Goal: Information Seeking & Learning: Learn about a topic

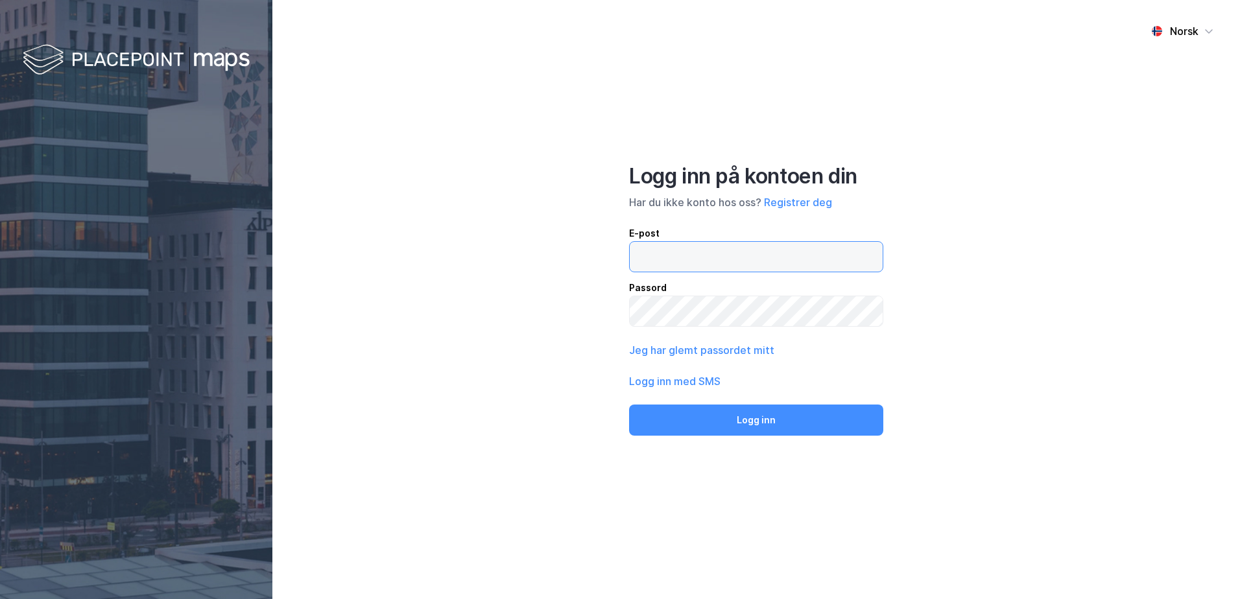
click at [690, 263] on input "email" at bounding box center [755, 257] width 253 height 30
type input "[PERSON_NAME][EMAIL_ADDRESS][DOMAIN_NAME]"
click at [629, 405] on button "Logg inn" at bounding box center [756, 420] width 254 height 31
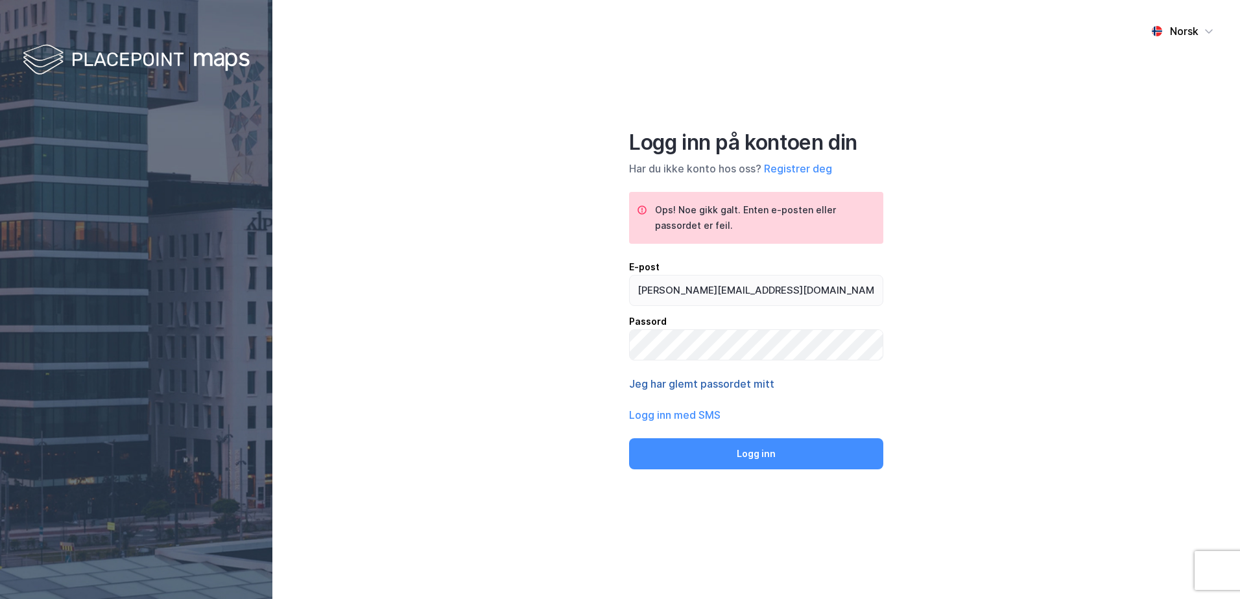
click at [731, 382] on button "Jeg har glemt passordet mitt" at bounding box center [701, 384] width 145 height 16
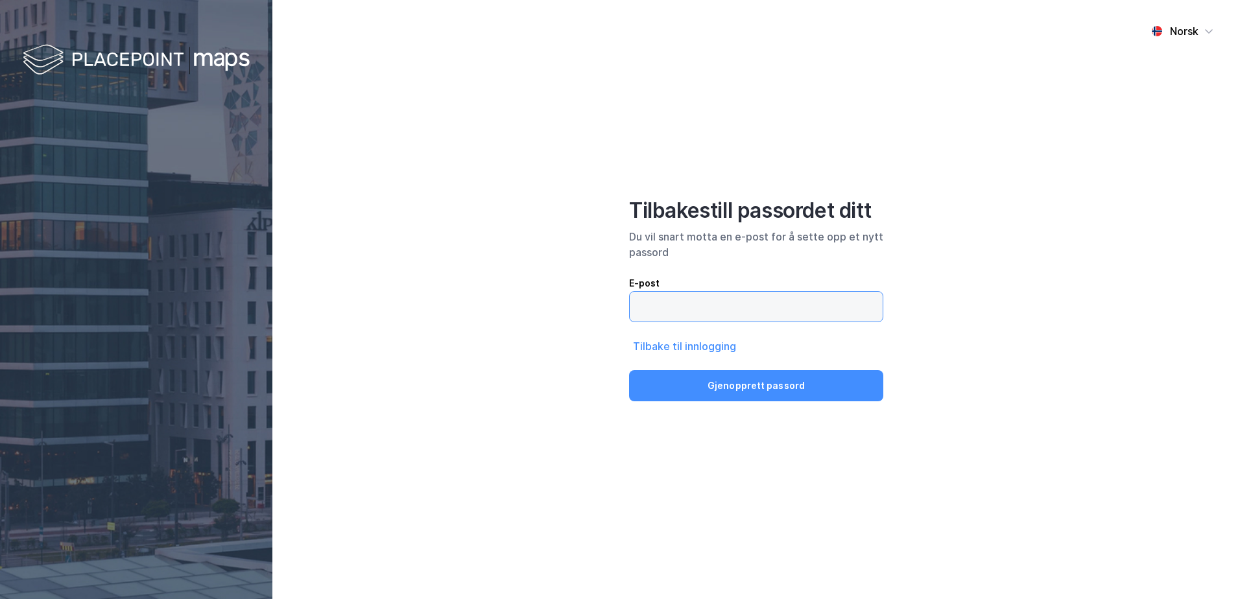
click at [655, 300] on input "email" at bounding box center [755, 307] width 253 height 30
type input "[PERSON_NAME][EMAIL_ADDRESS][DOMAIN_NAME]"
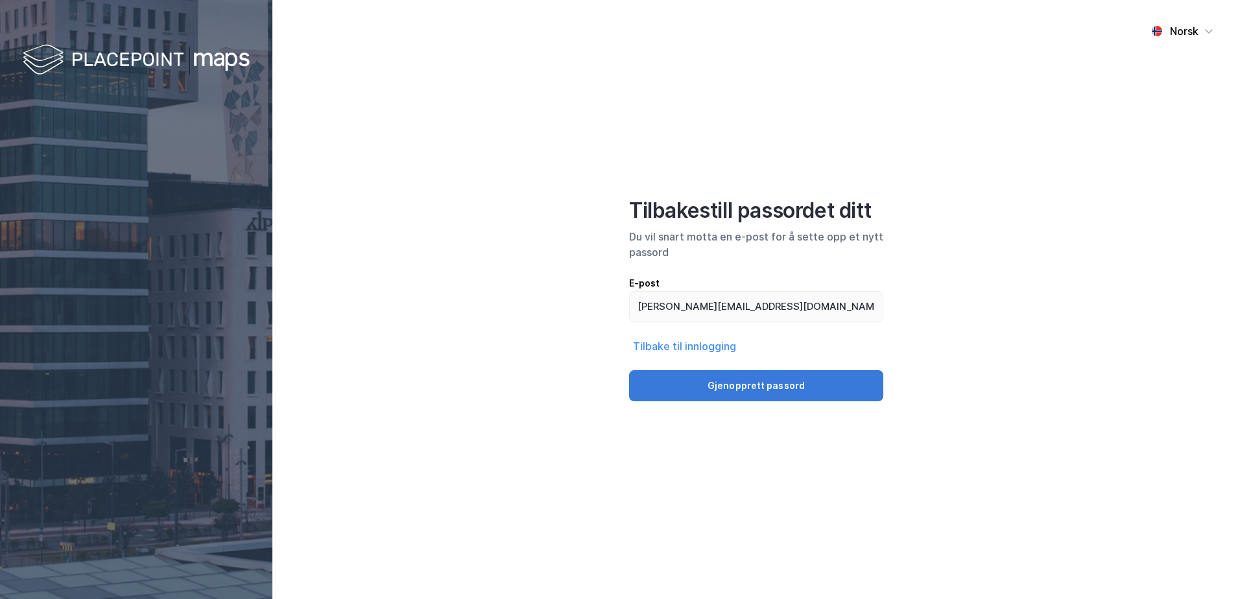
click at [736, 390] on button "Gjenopprett passord" at bounding box center [756, 385] width 254 height 31
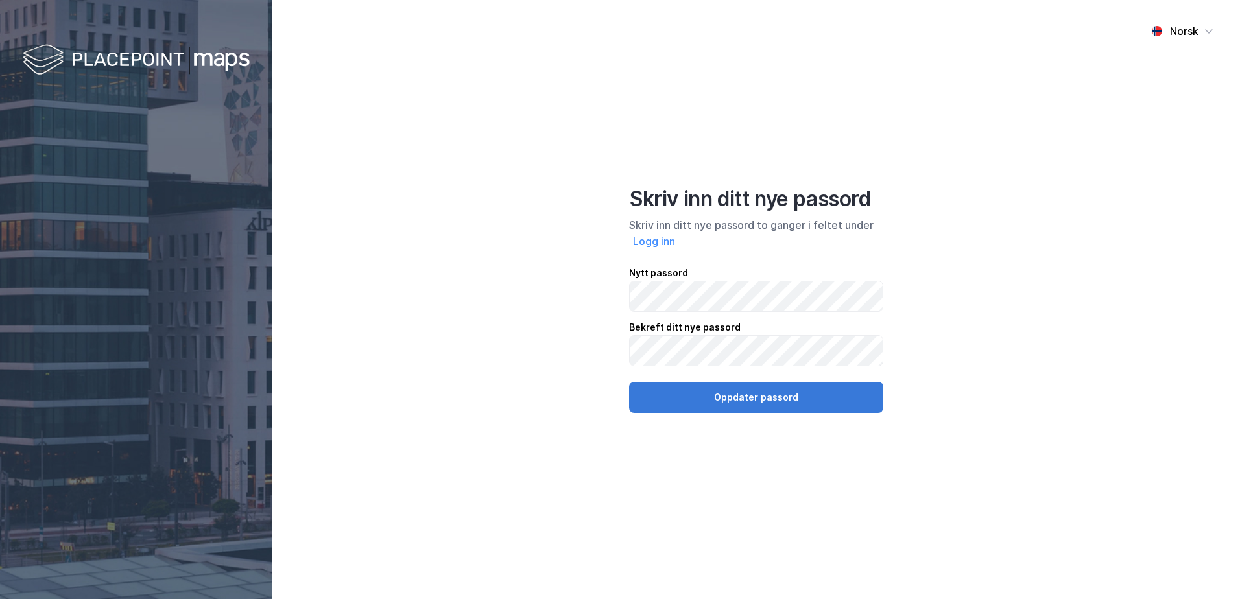
click at [749, 399] on button "Oppdater passord" at bounding box center [756, 397] width 254 height 31
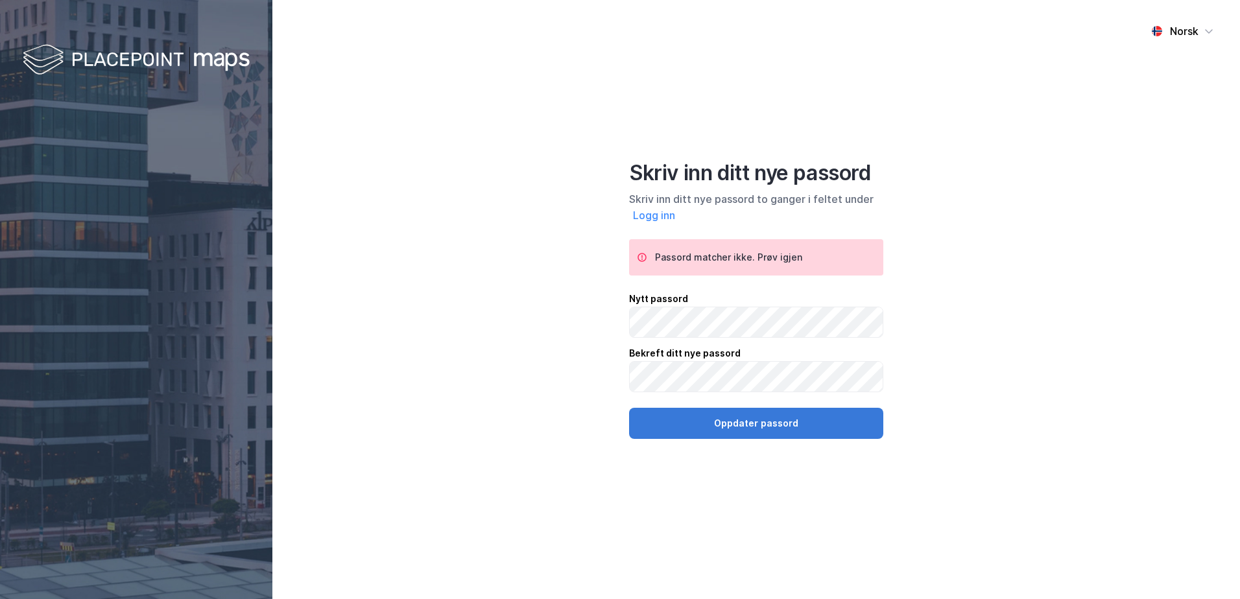
click at [752, 425] on button "Oppdater passord" at bounding box center [756, 423] width 254 height 31
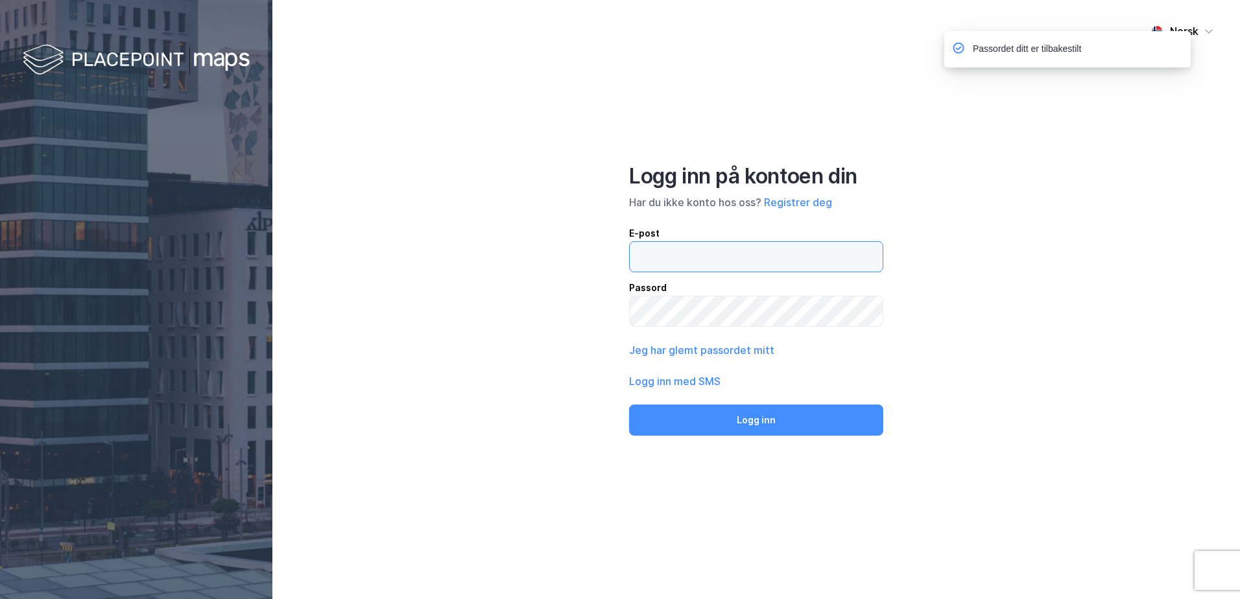
click at [723, 268] on input "email" at bounding box center [755, 257] width 253 height 30
type input "[PERSON_NAME][EMAIL_ADDRESS][DOMAIN_NAME]"
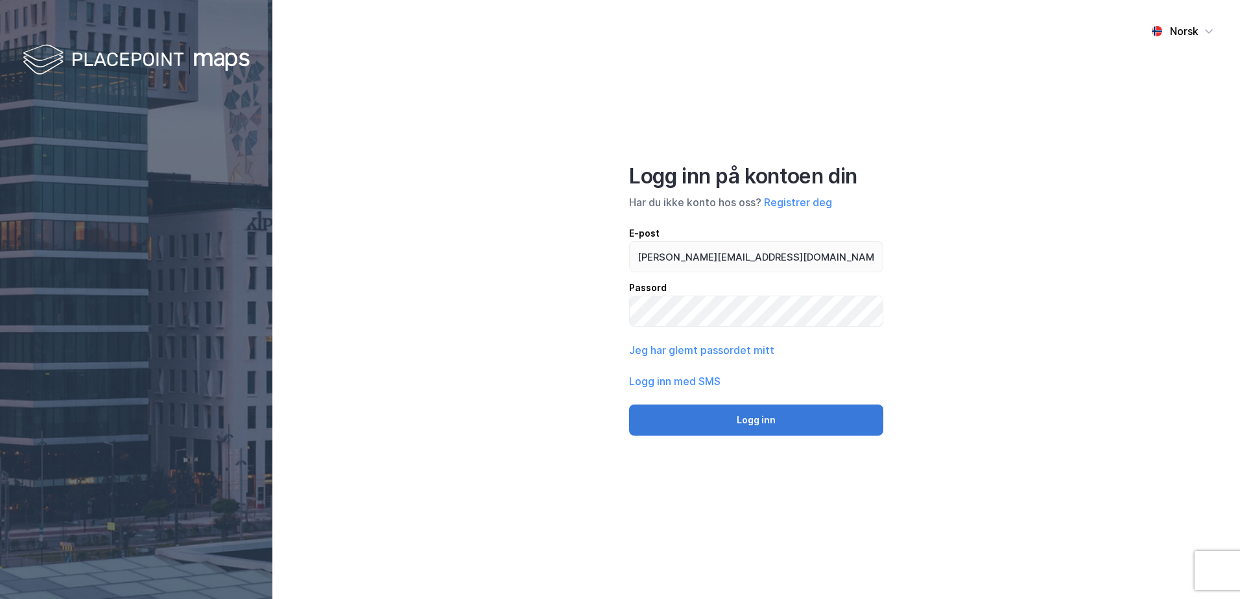
click at [714, 425] on button "Logg inn" at bounding box center [756, 420] width 254 height 31
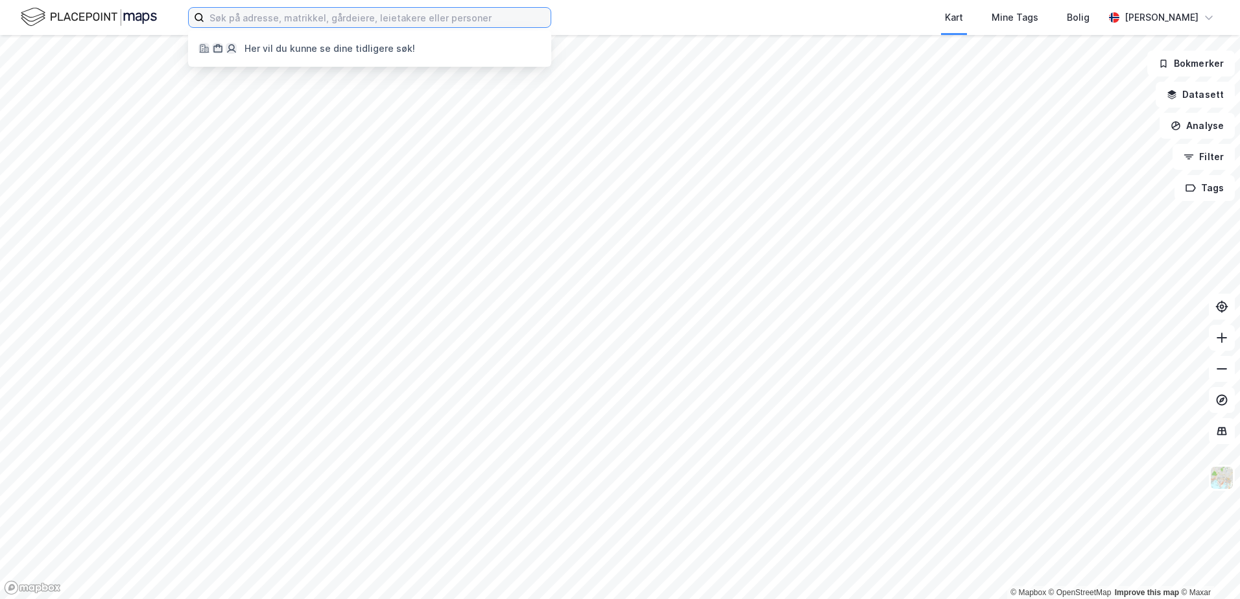
click at [388, 21] on input at bounding box center [377, 17] width 346 height 19
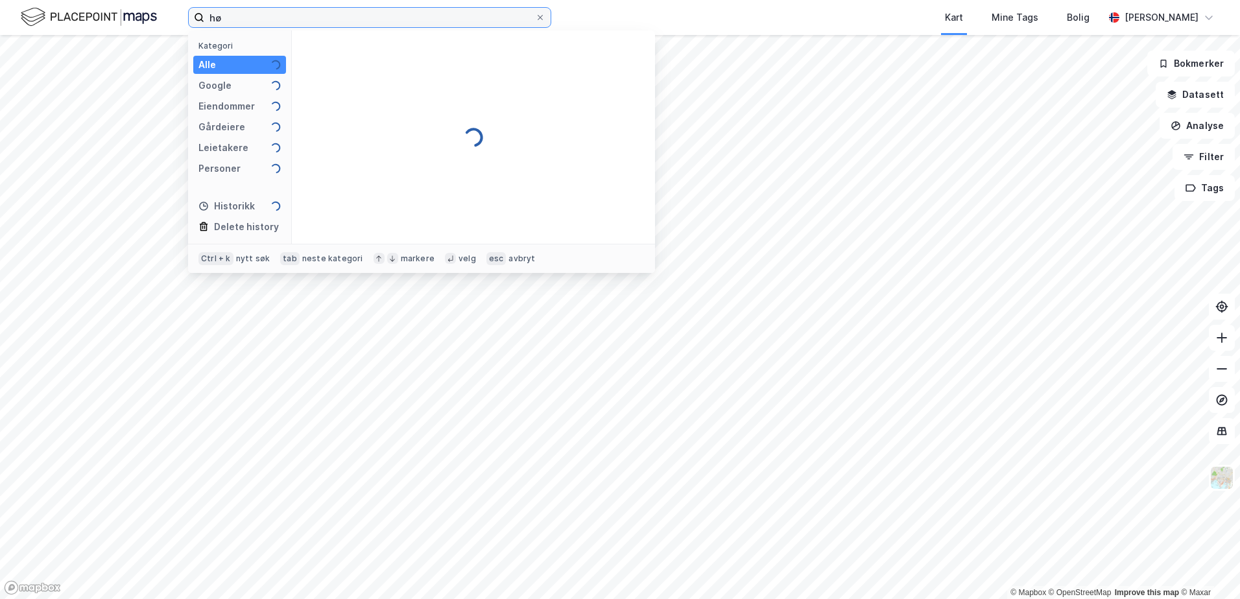
type input "h"
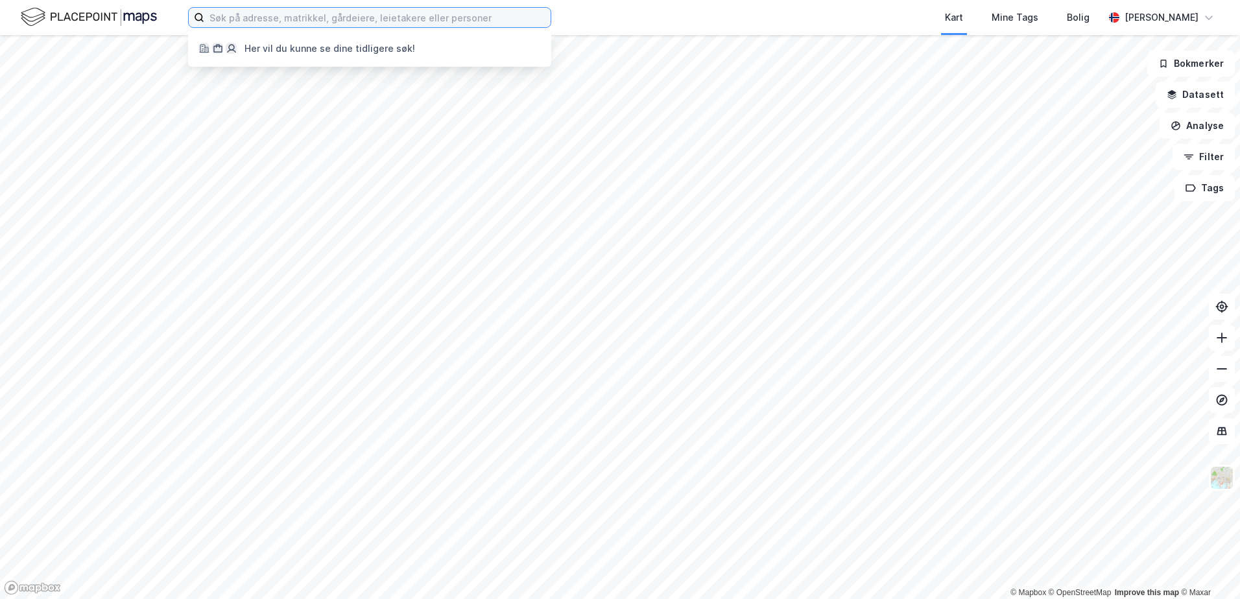
paste input "[STREET_ADDRESS]"
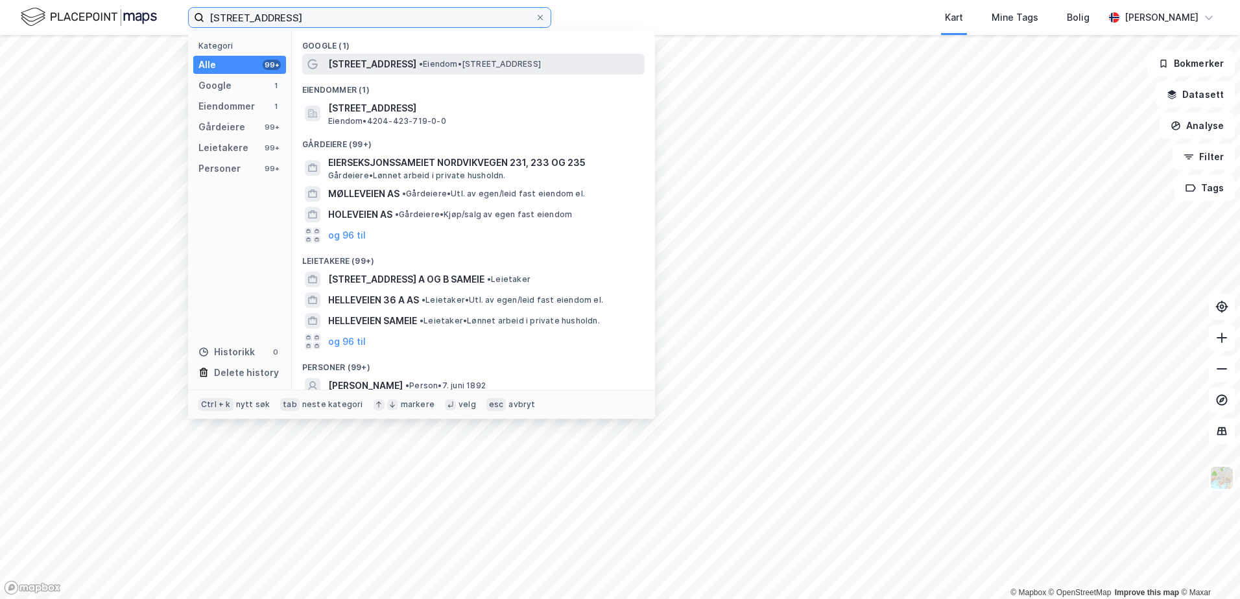
type input "Hølleveien 234, 4640 Søgne"
click at [423, 62] on span "• Eiendom • Hølleveien 234, 4640 Søgne" at bounding box center [480, 64] width 122 height 10
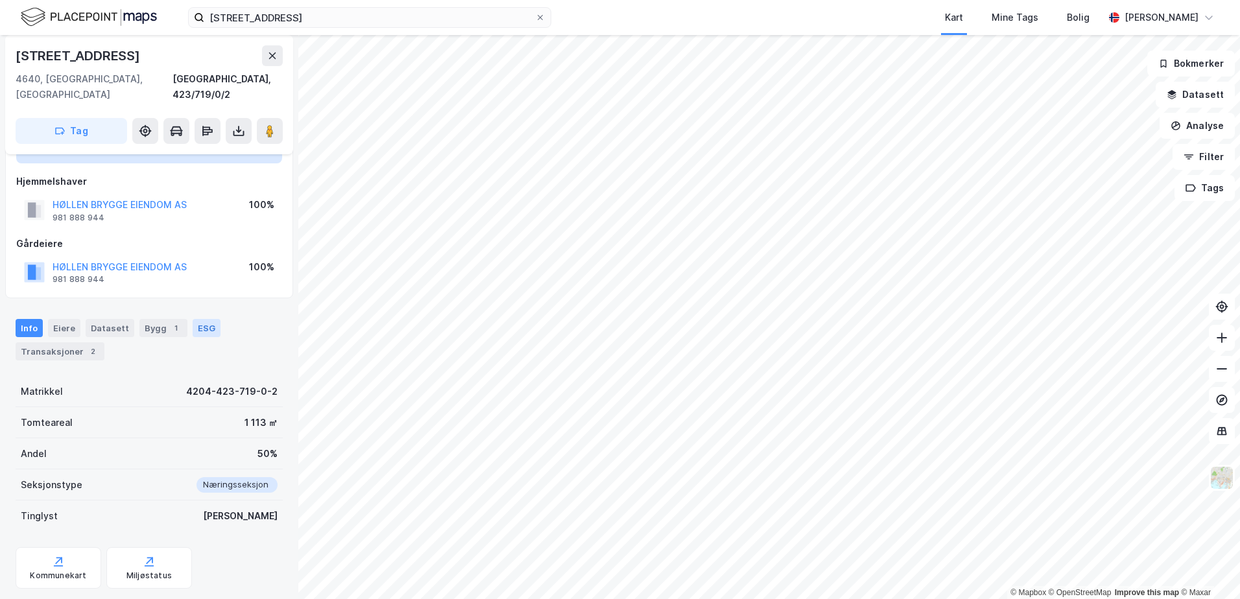
scroll to position [62, 0]
click at [155, 318] on div "Bygg 1" at bounding box center [163, 327] width 48 height 18
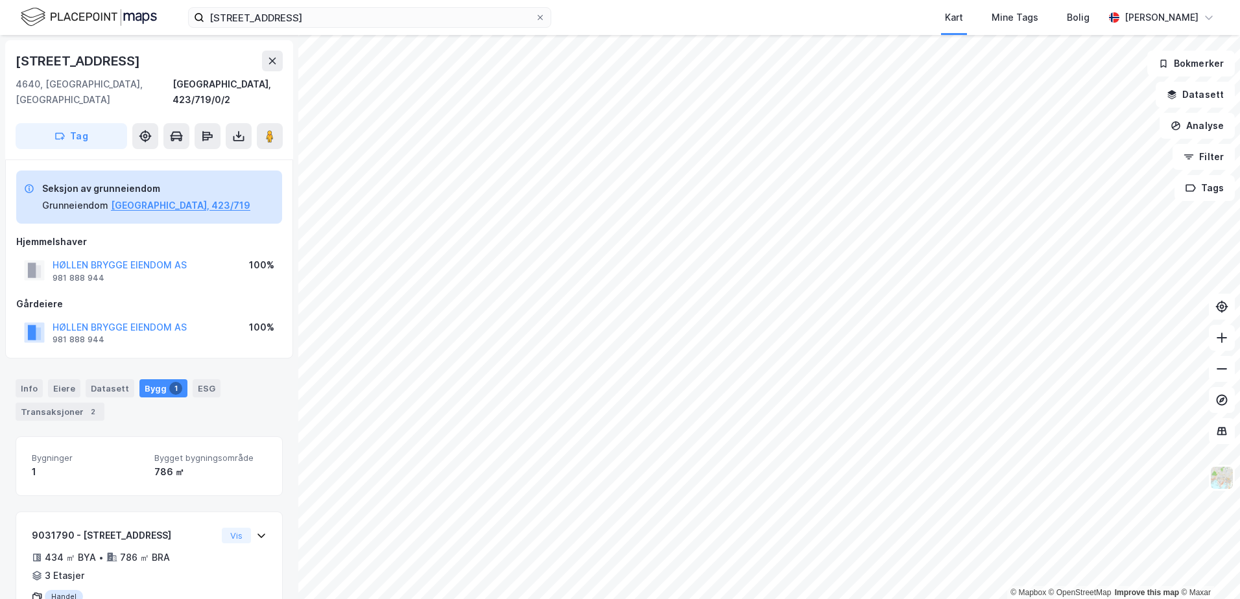
scroll to position [42, 0]
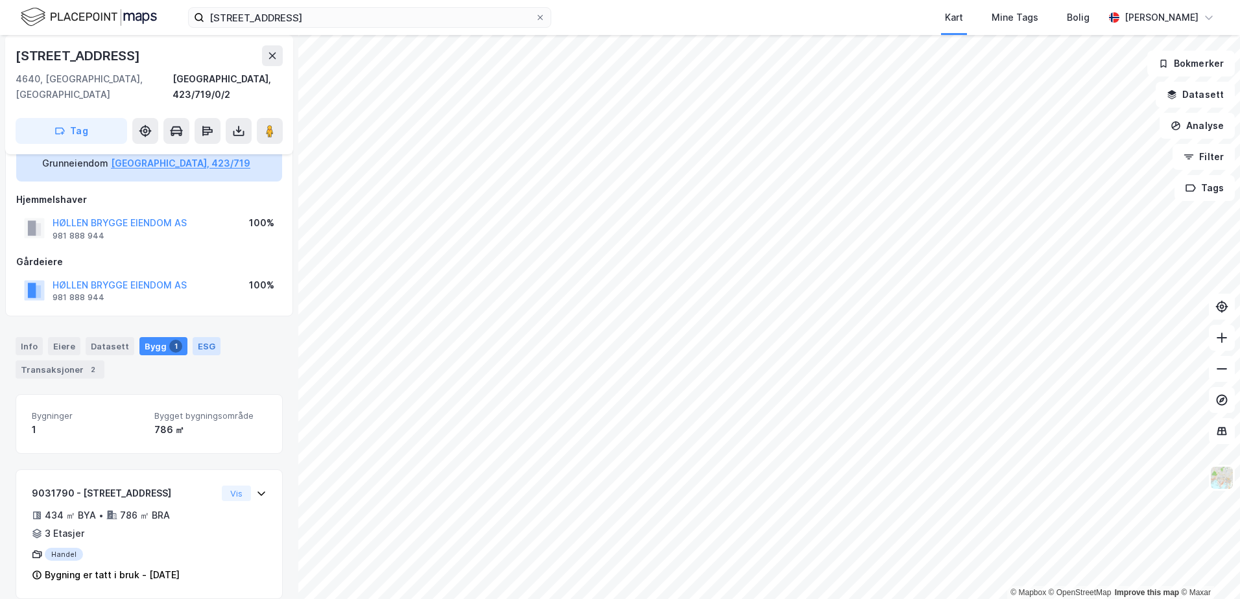
click at [202, 337] on div "ESG" at bounding box center [207, 346] width 28 height 18
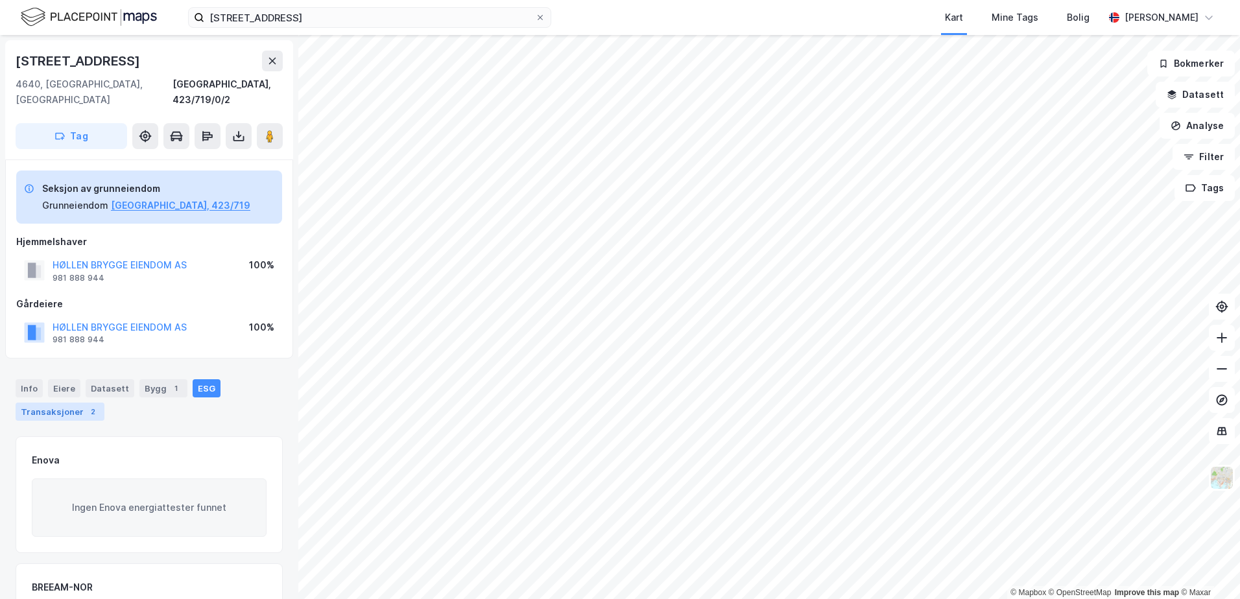
click at [69, 403] on div "Transaksjoner 2" at bounding box center [60, 412] width 89 height 18
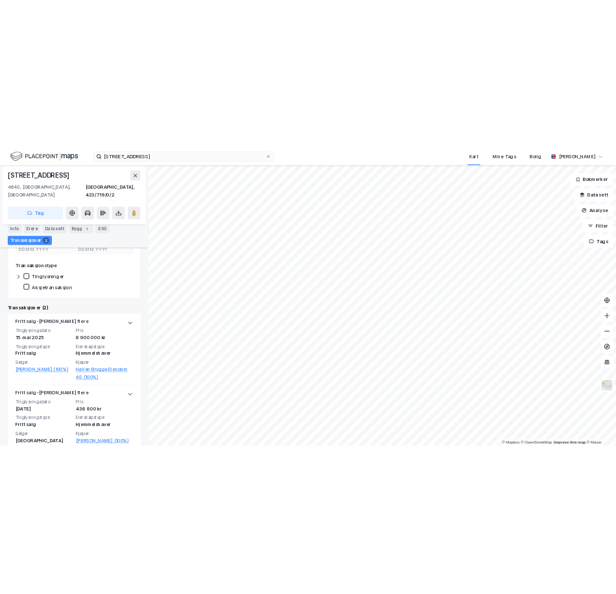
scroll to position [335, 0]
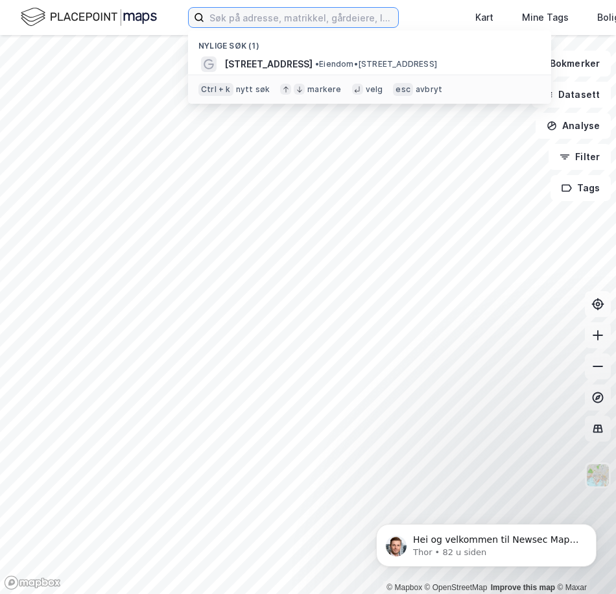
click at [323, 22] on input at bounding box center [301, 17] width 194 height 19
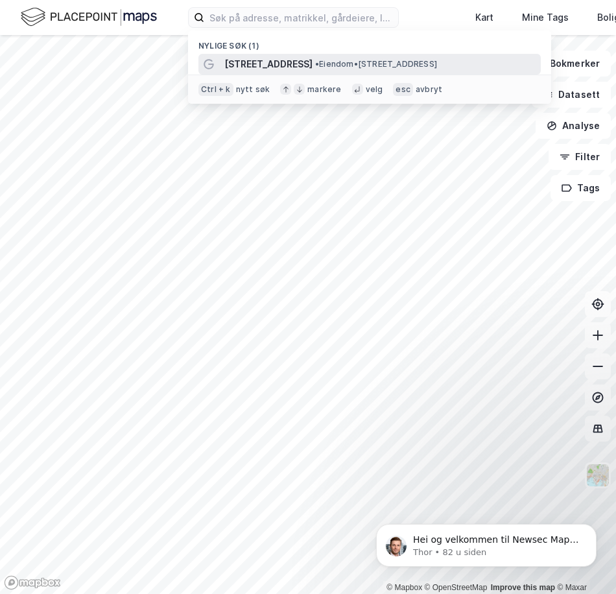
click at [325, 60] on span "• Eiendom • [STREET_ADDRESS]" at bounding box center [376, 64] width 122 height 10
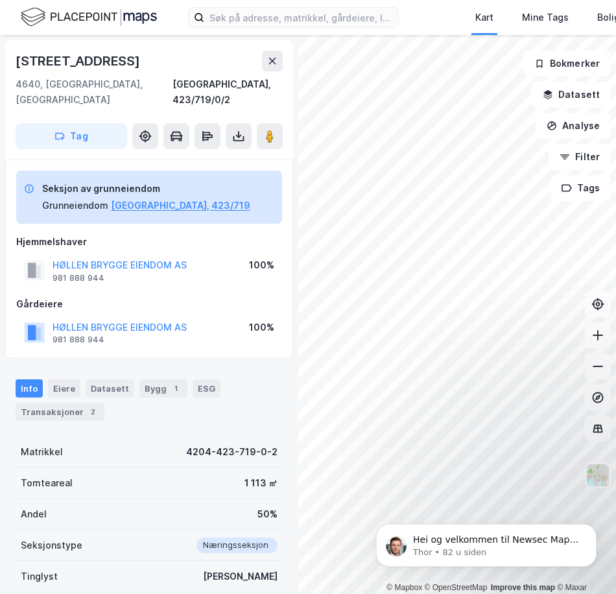
scroll to position [82, 0]
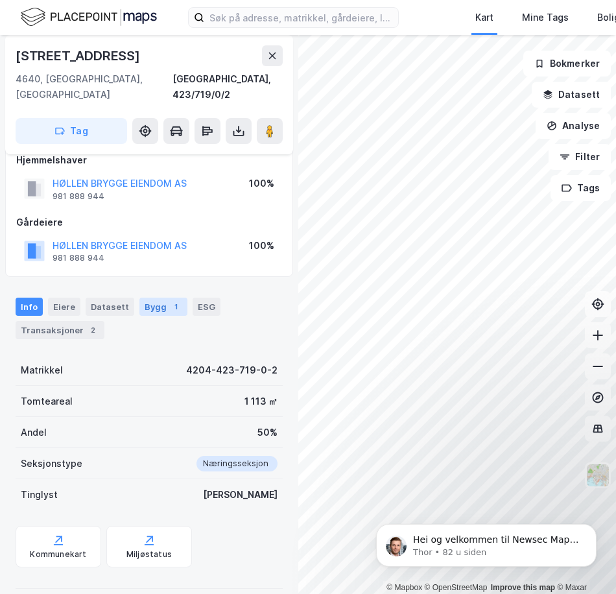
click at [153, 298] on div "Bygg 1" at bounding box center [163, 307] width 48 height 18
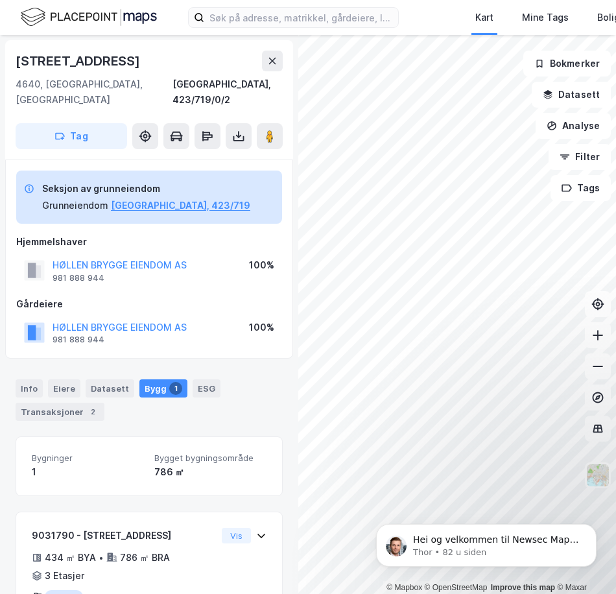
scroll to position [47, 0]
